Goal: Transaction & Acquisition: Purchase product/service

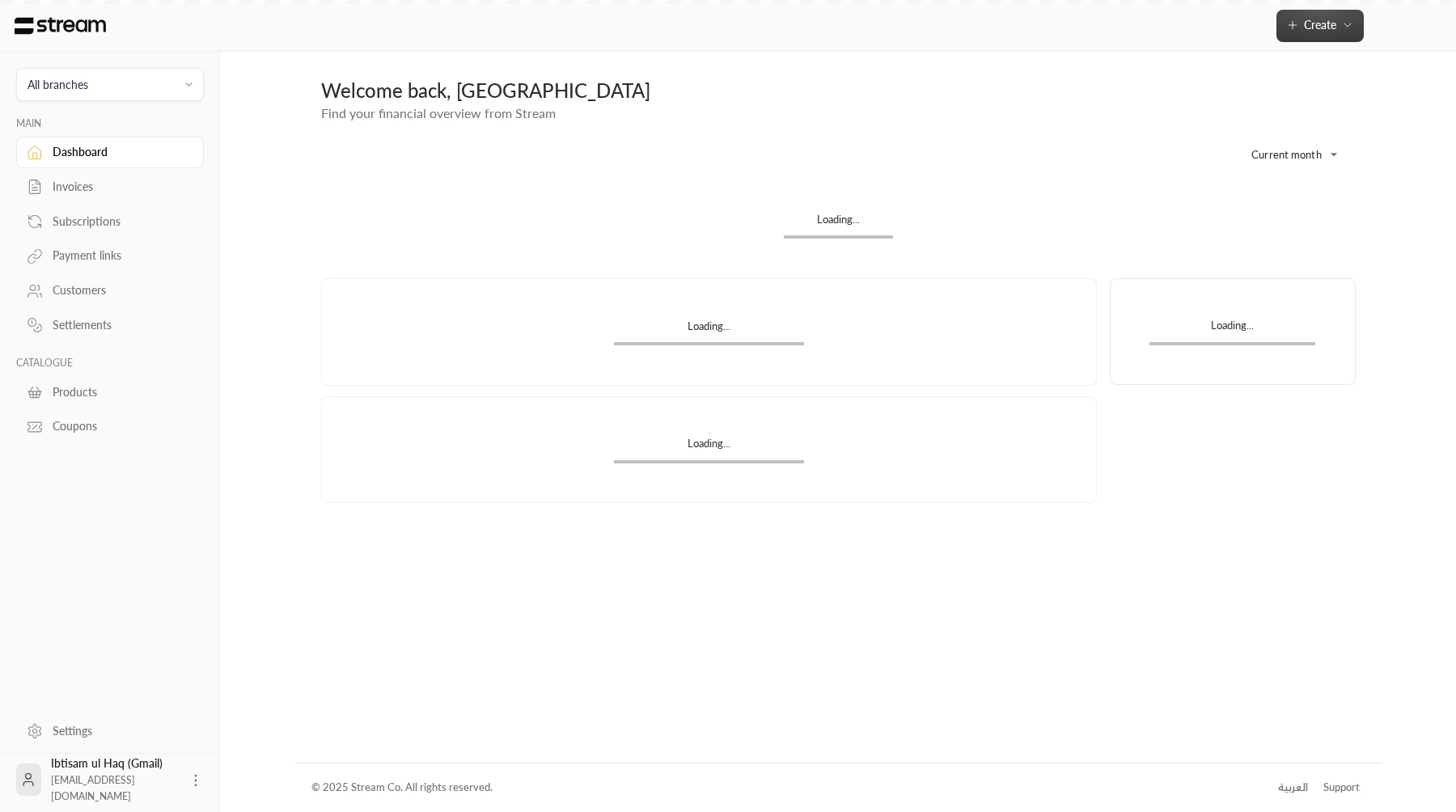
click at [1283, 34] on button "Create" at bounding box center [1320, 25] width 88 height 32
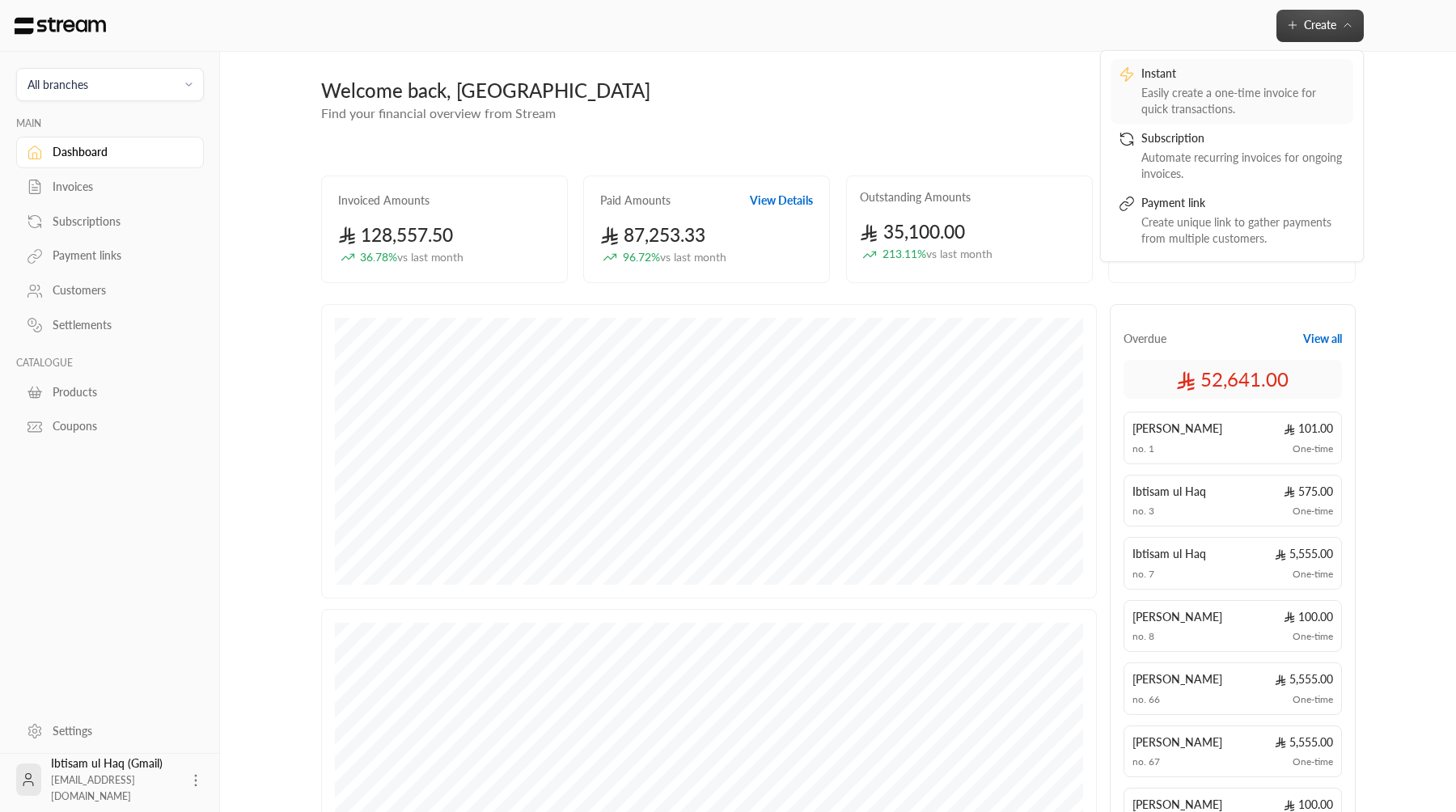
click at [1255, 117] on link "Instant Easily create a one-time invoice for quick transactions." at bounding box center [1232, 92] width 243 height 64
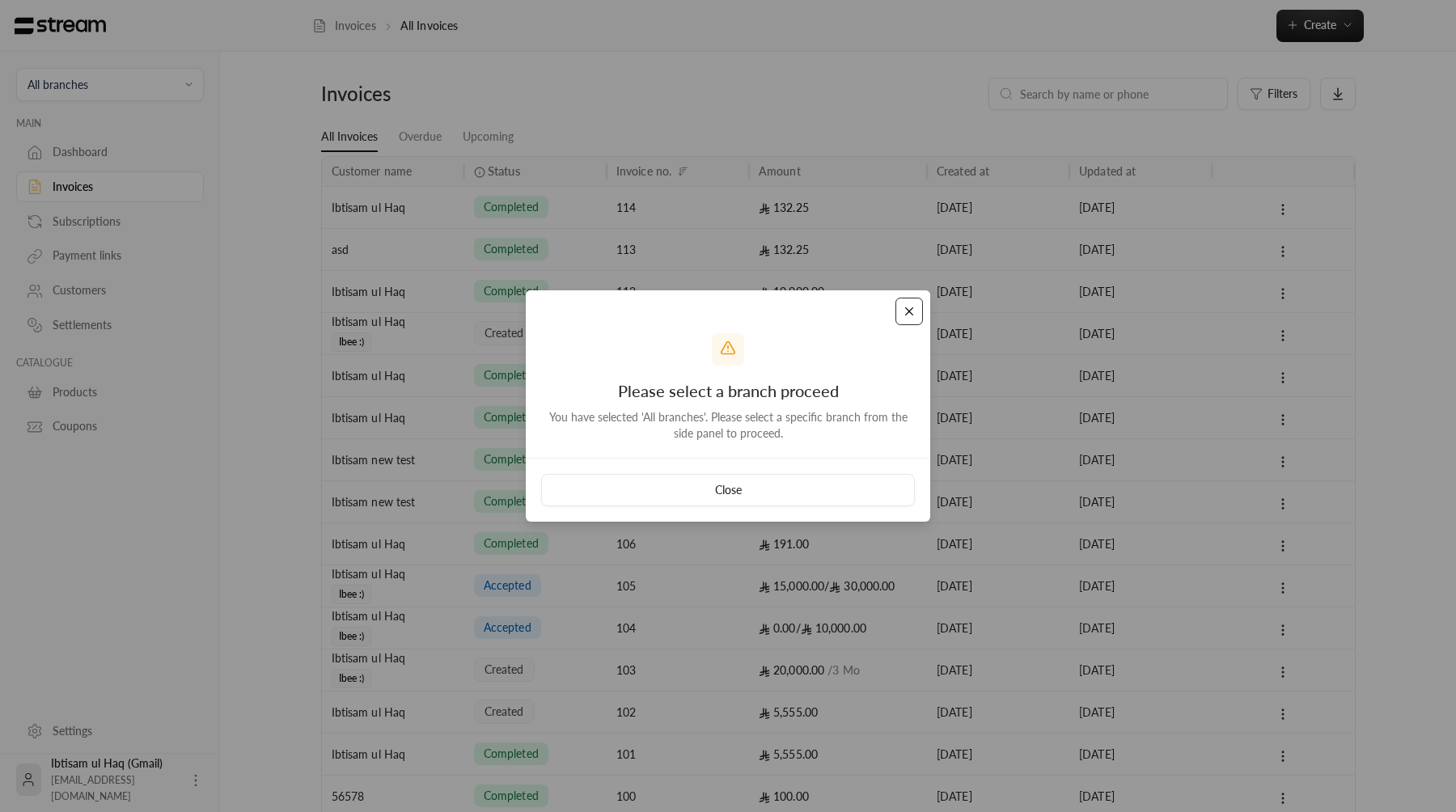
click at [910, 313] on button "Close" at bounding box center [909, 311] width 28 height 28
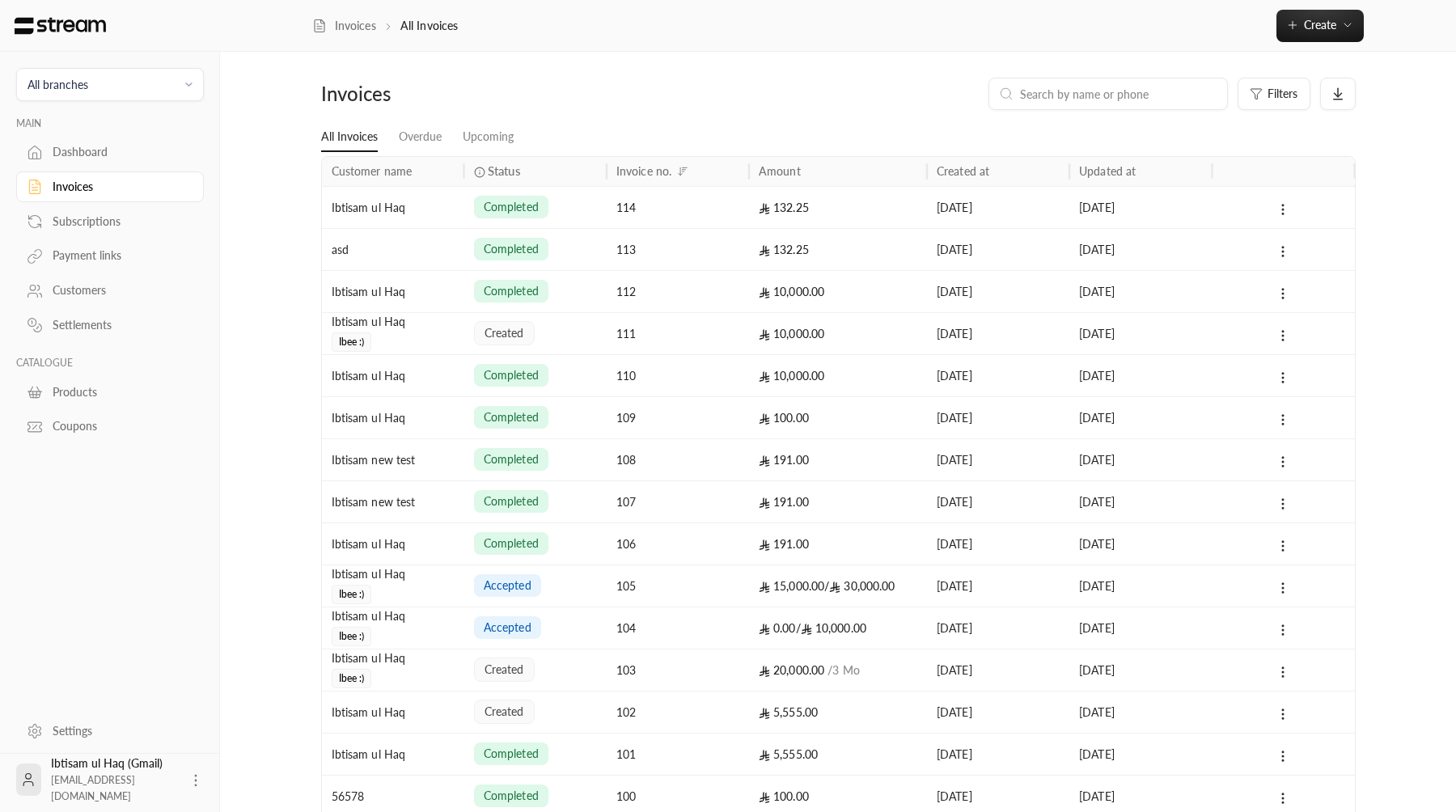
click at [86, 78] on div "All branches" at bounding box center [58, 84] width 60 height 17
click at [93, 154] on li "Main Branch" at bounding box center [109, 160] width 167 height 31
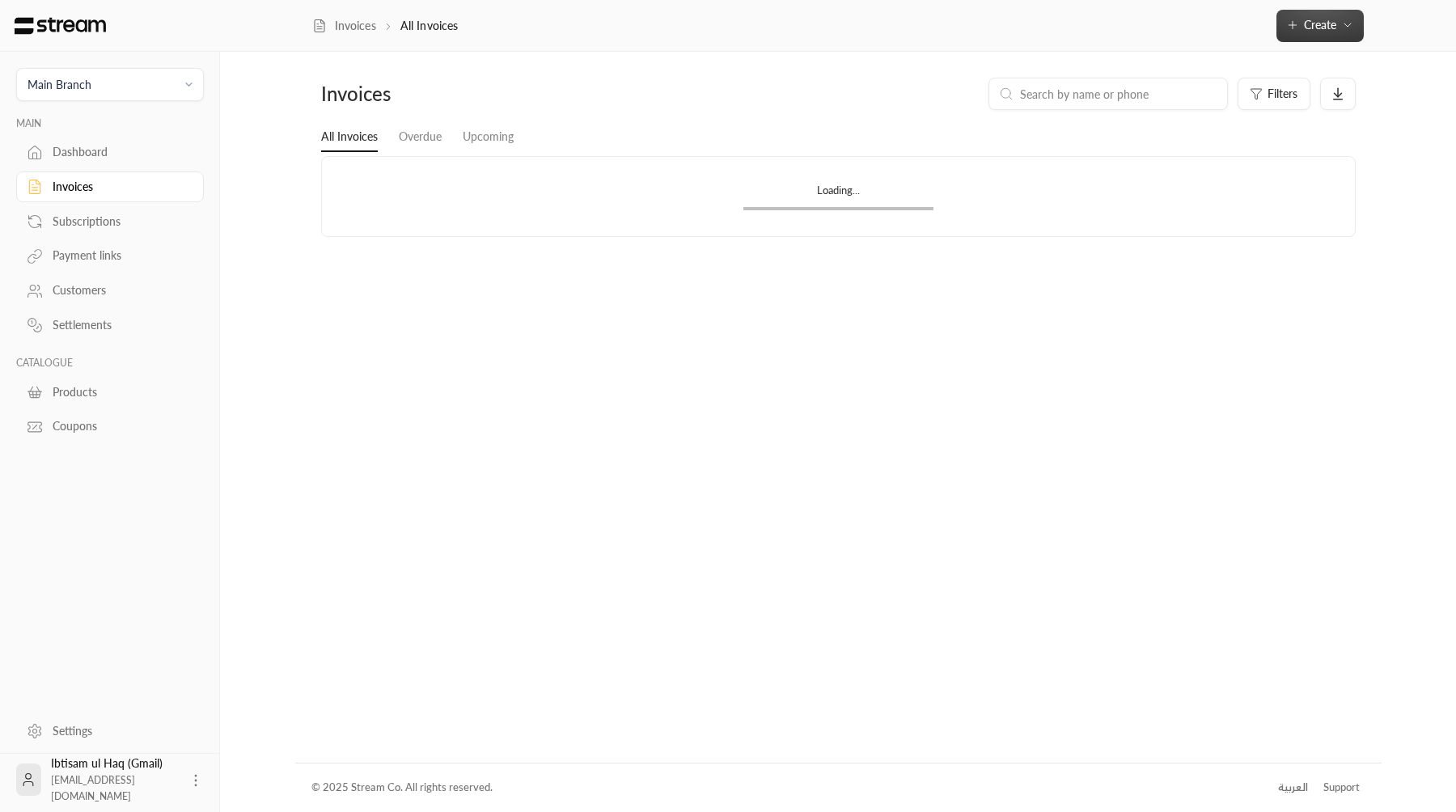
click at [1345, 15] on button "Create" at bounding box center [1320, 25] width 88 height 32
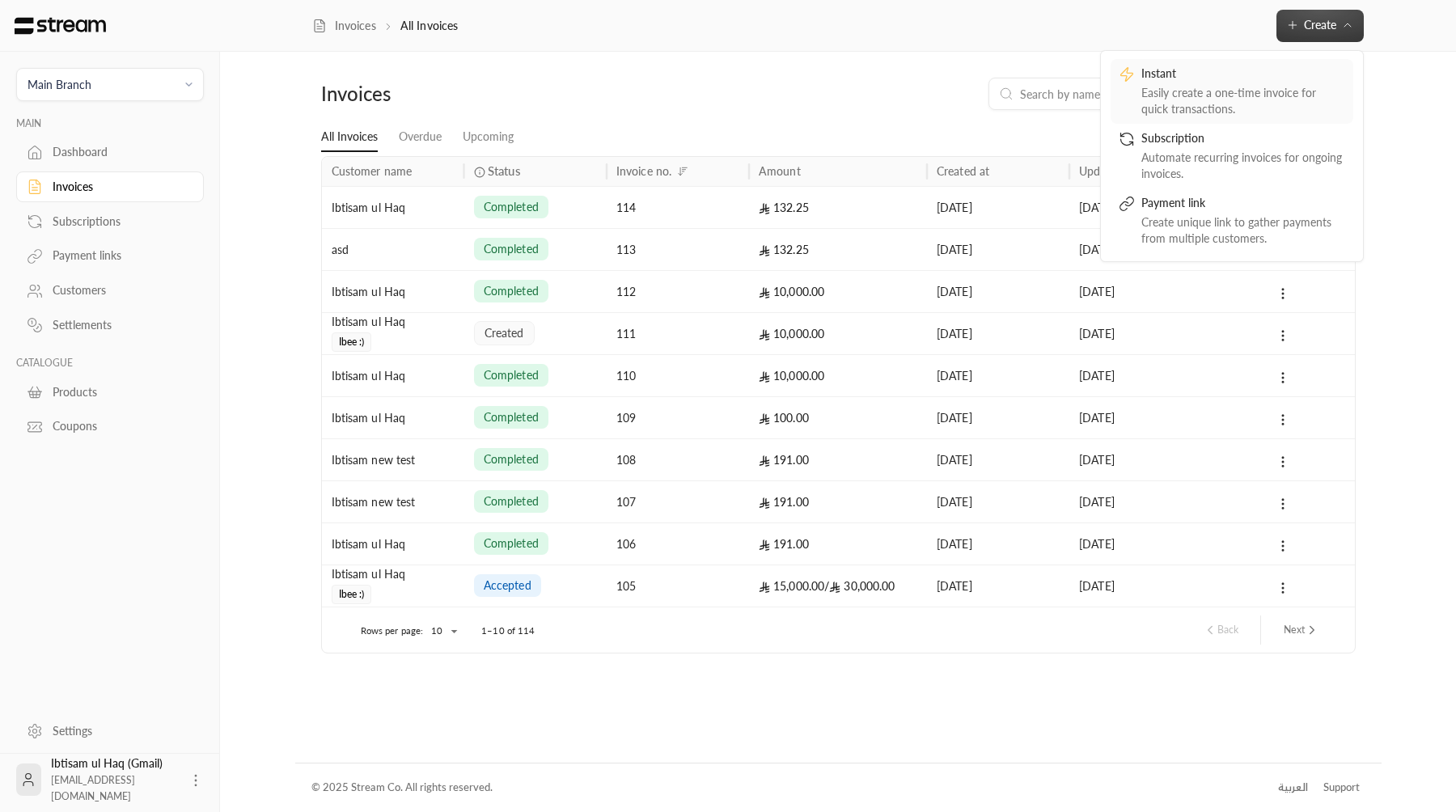
click at [1273, 118] on link "Instant Easily create a one-time invoice for quick transactions." at bounding box center [1232, 92] width 243 height 64
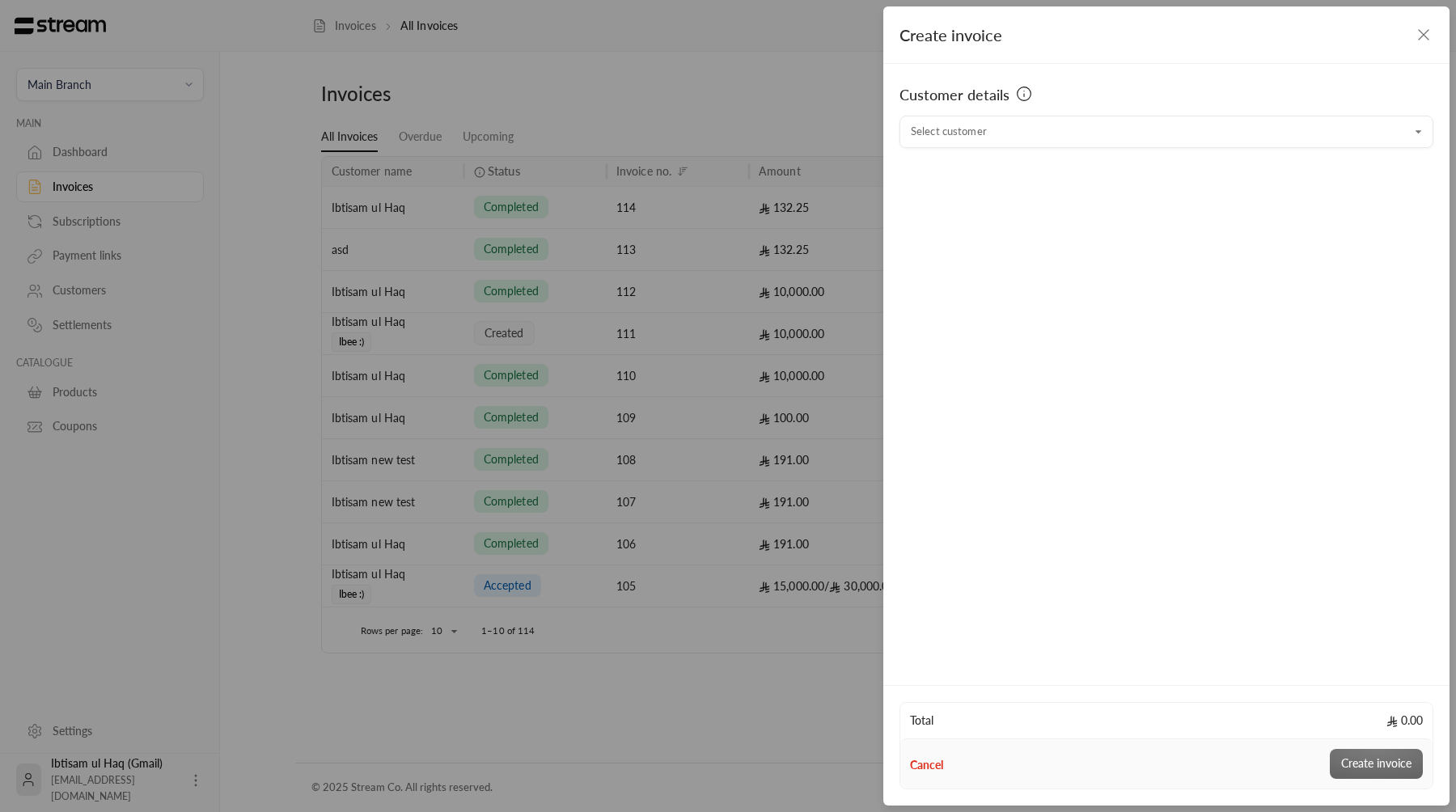
click at [1430, 31] on icon "button" at bounding box center [1424, 35] width 20 height 19
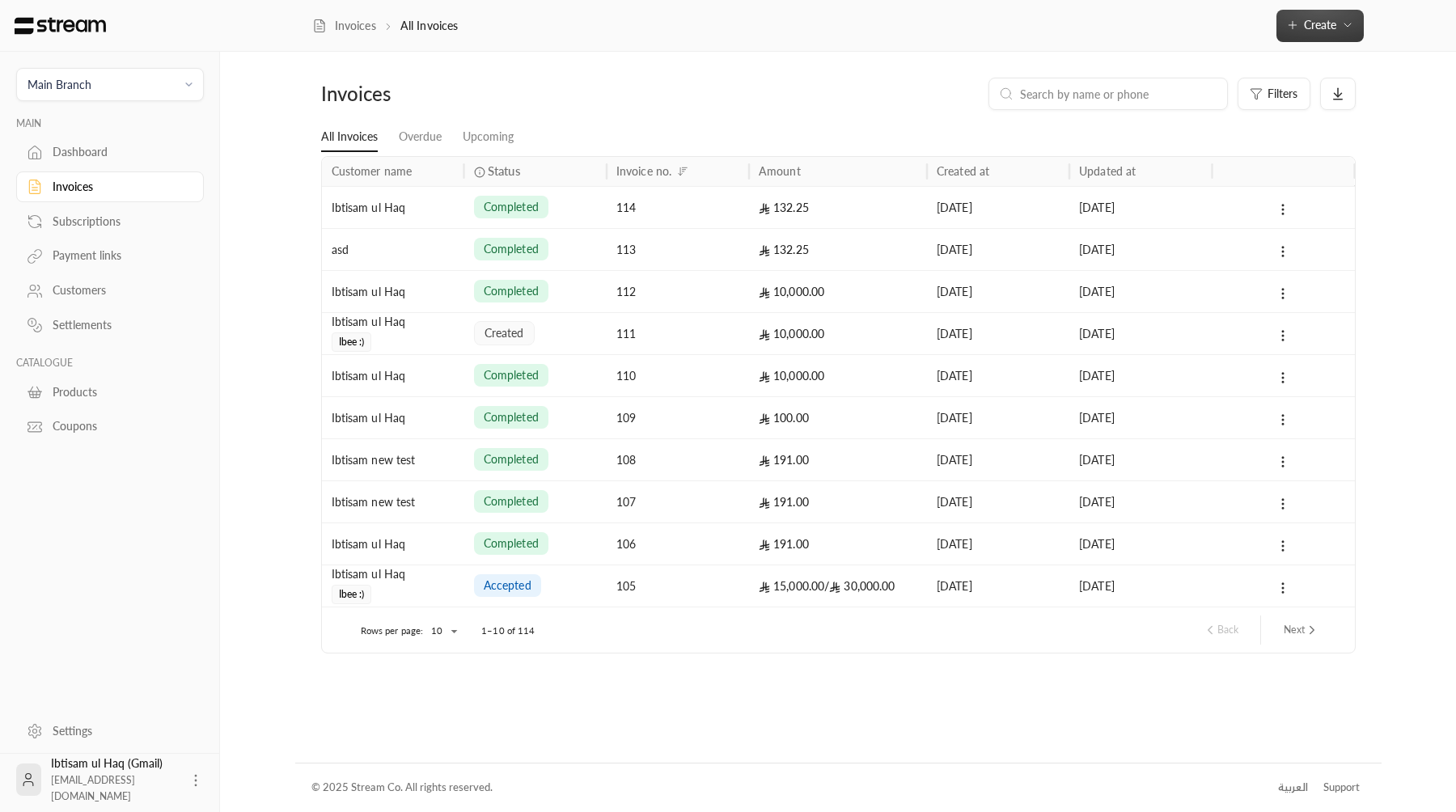
click at [1298, 11] on button "Create" at bounding box center [1320, 25] width 88 height 32
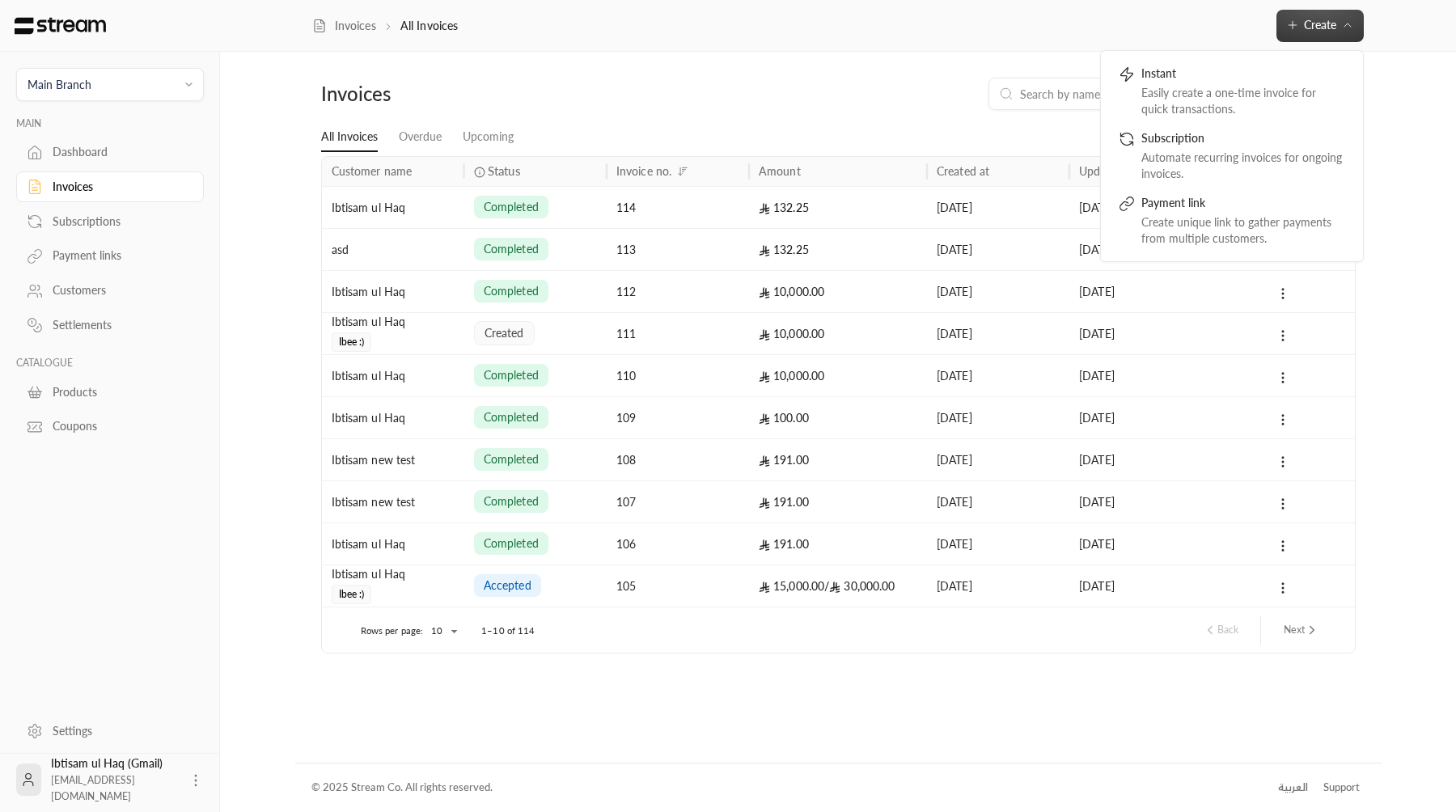
click at [870, 44] on div "Invoices All Invoices Create Instant Easily create a one-time invoice for quick…" at bounding box center [839, 25] width 1237 height 52
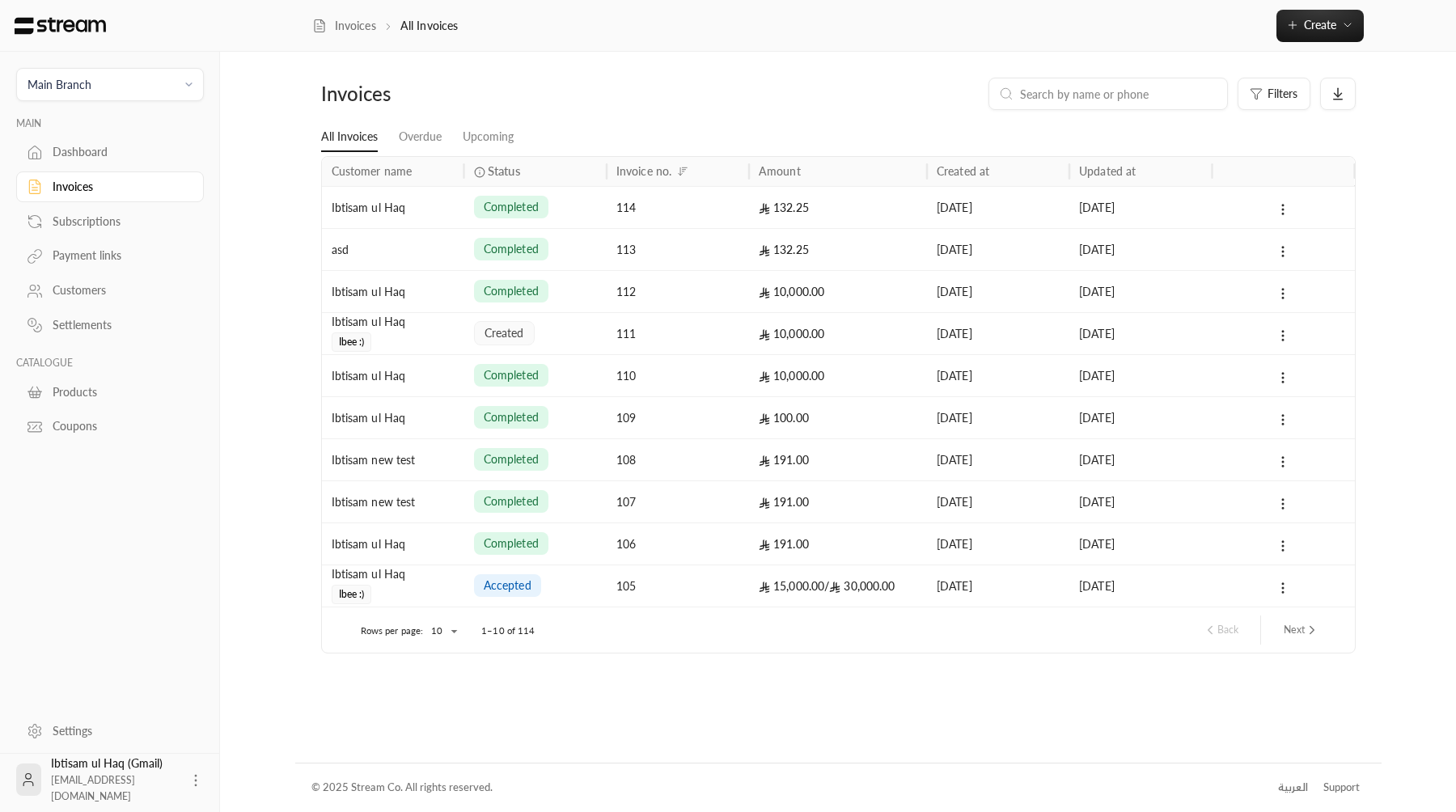
click at [600, 307] on div "completed" at bounding box center [535, 290] width 142 height 42
click at [568, 324] on div "created" at bounding box center [535, 333] width 123 height 41
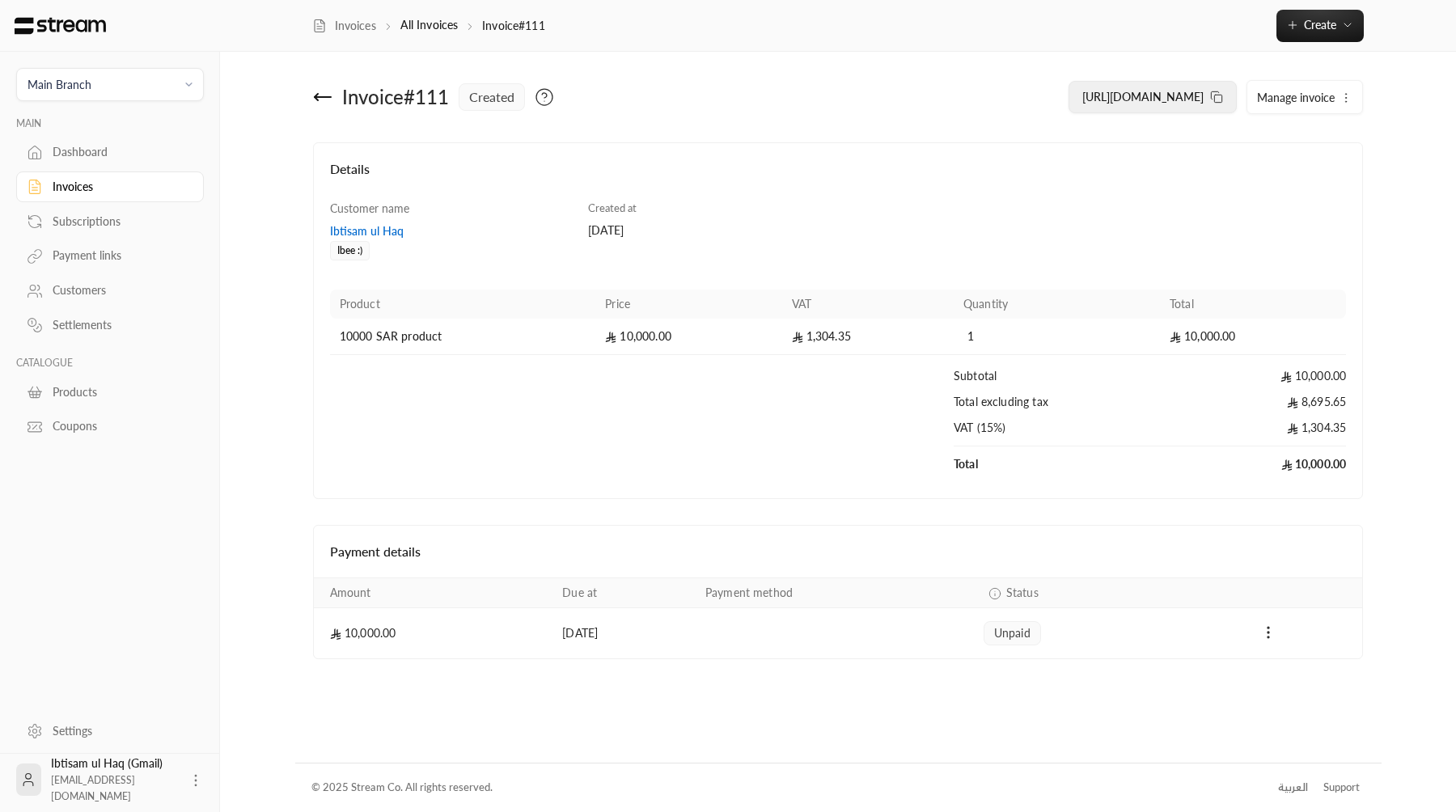
click at [1161, 87] on button "https://streampay.sa/ss/dqPbo" at bounding box center [1153, 97] width 169 height 32
